Goal: Obtain resource: Obtain resource

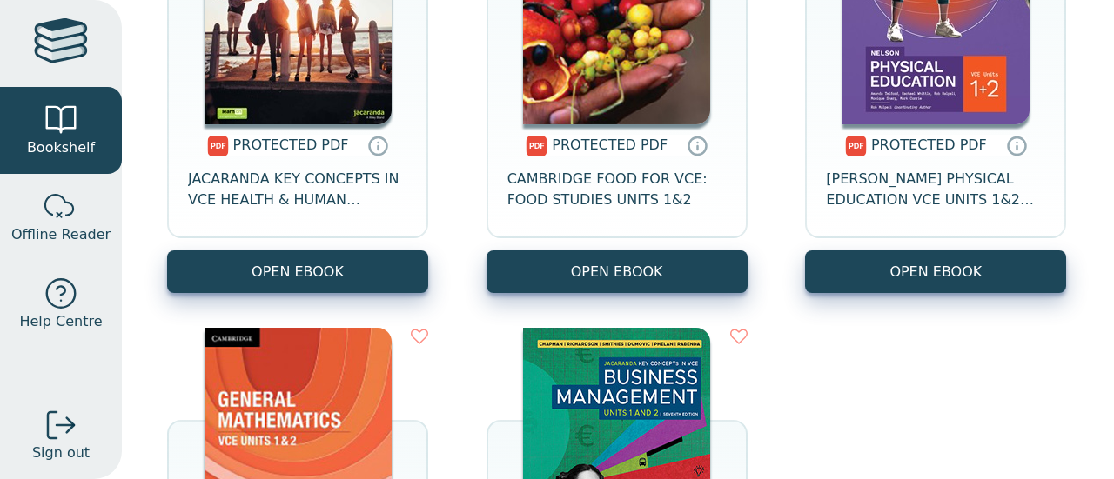
scroll to position [1330, 0]
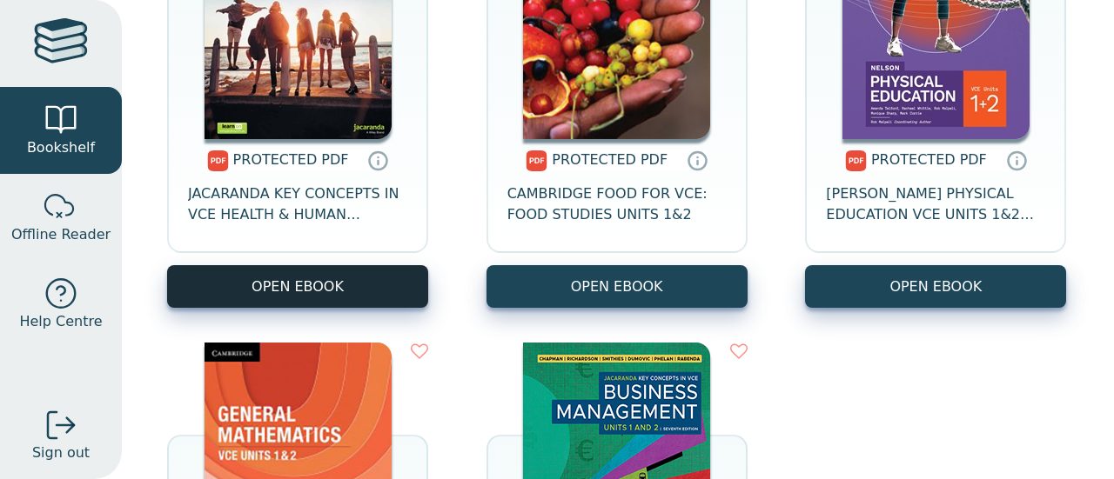
click at [294, 289] on link "OPEN EBOOK" at bounding box center [297, 286] width 261 height 43
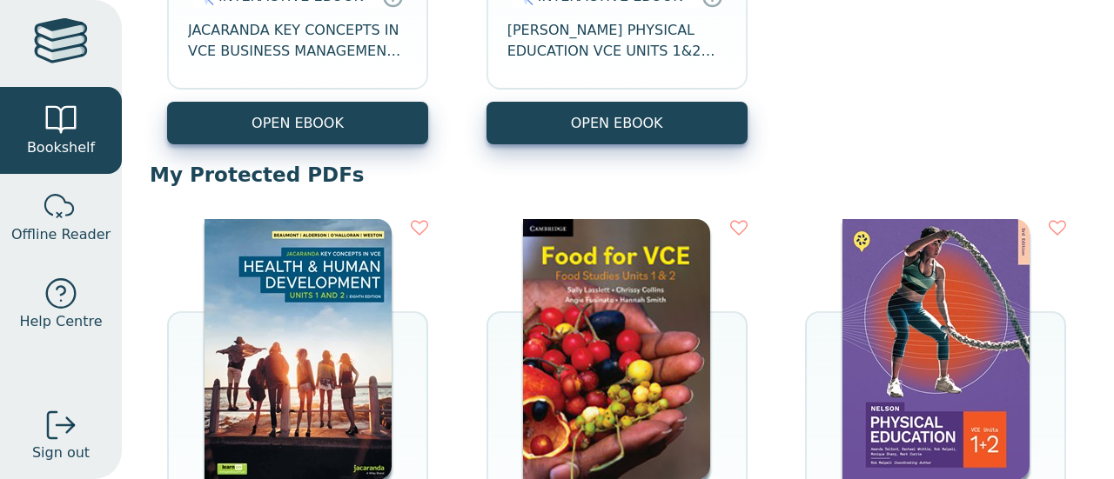
scroll to position [991, 0]
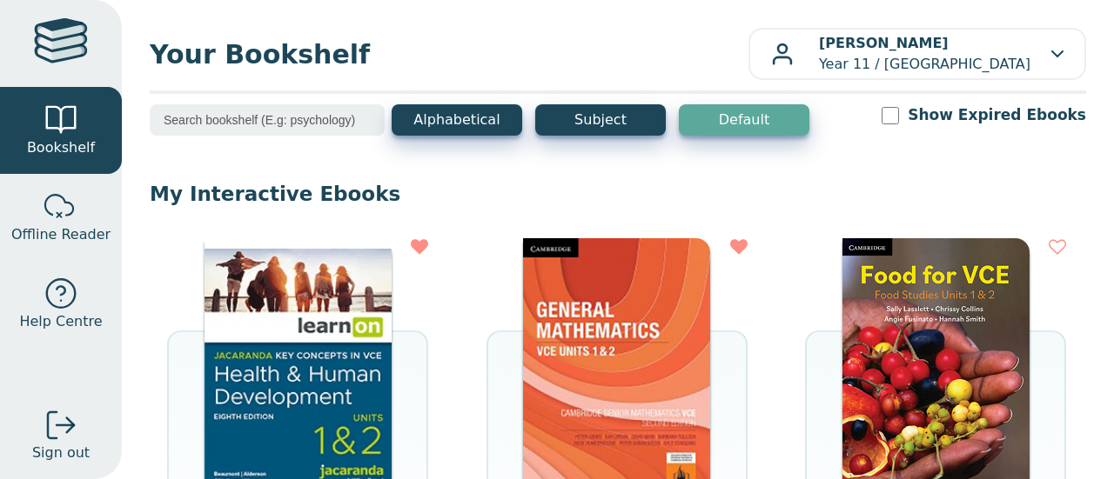
click at [342, 325] on img at bounding box center [297, 368] width 187 height 261
